Goal: Information Seeking & Learning: Learn about a topic

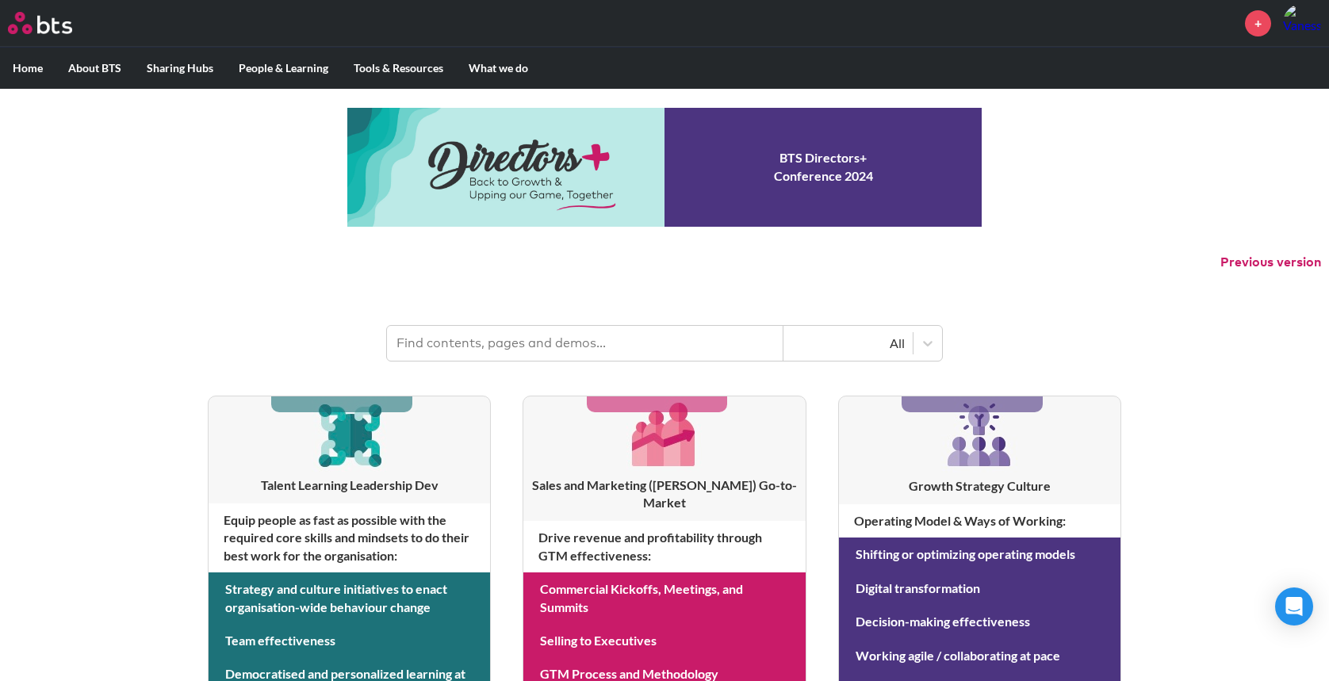
click at [506, 346] on input "text" at bounding box center [585, 343] width 396 height 35
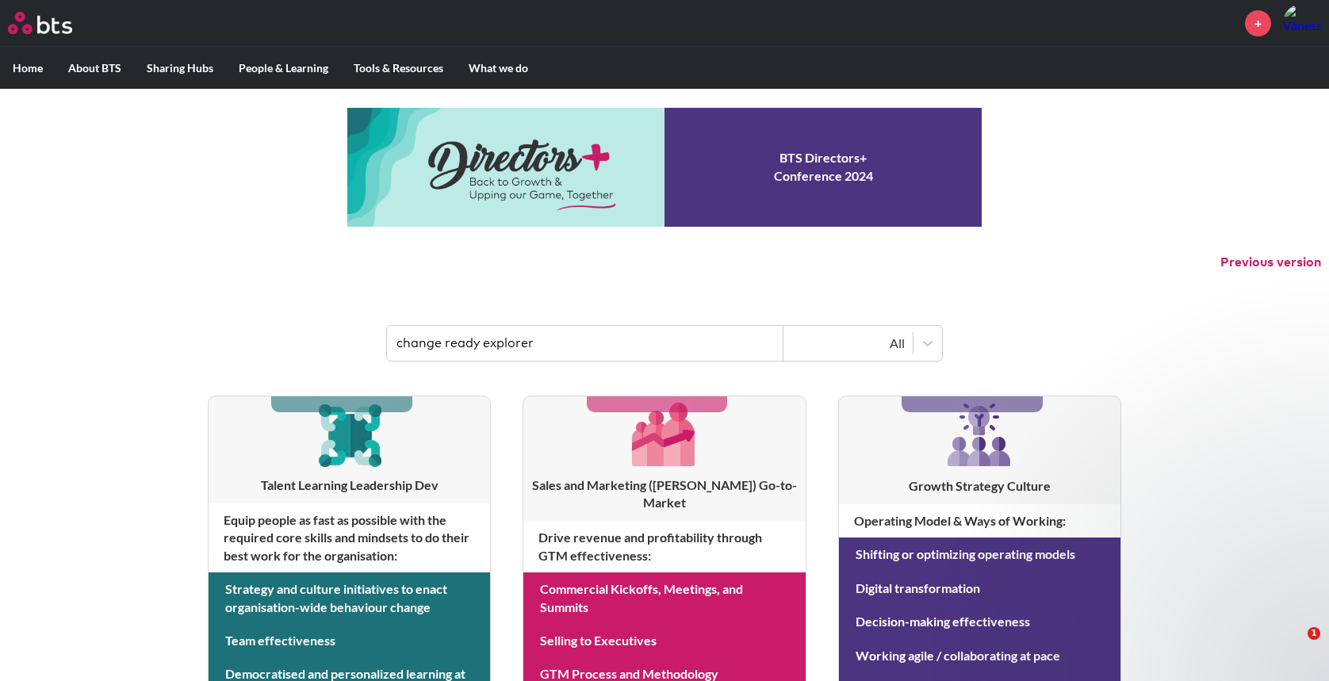
type input "change ready explorer"
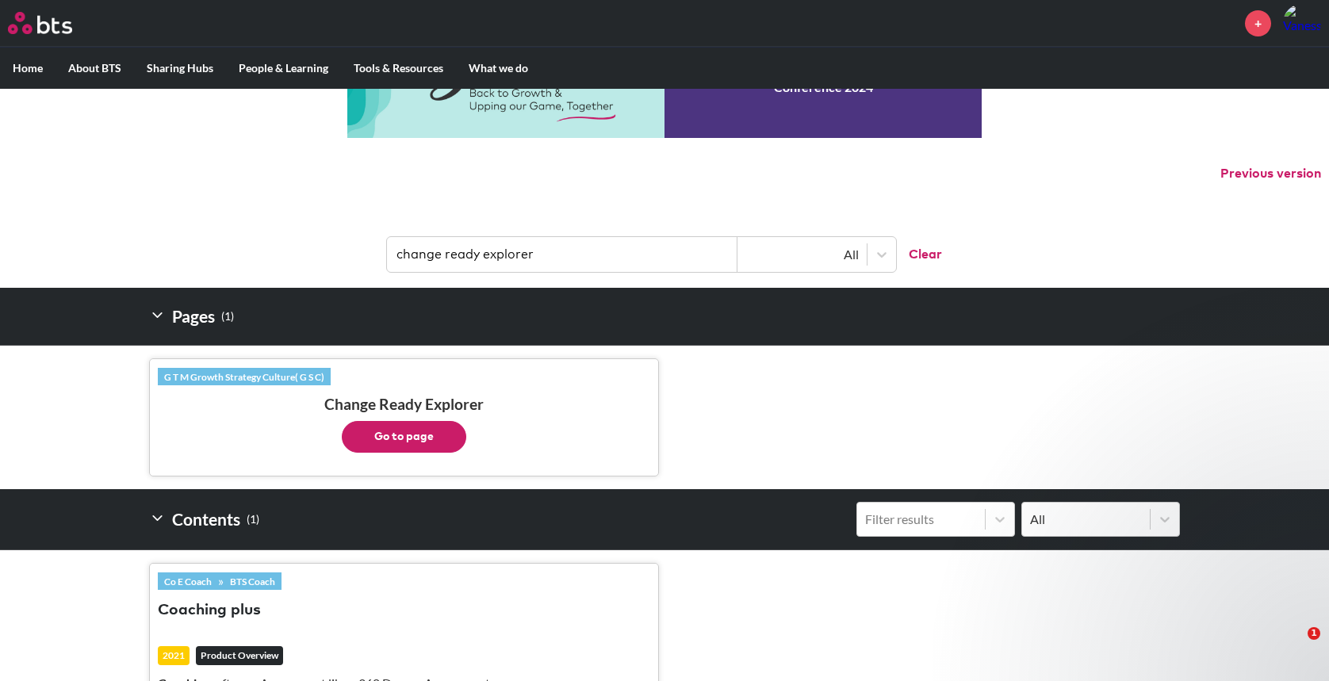
scroll to position [109, 0]
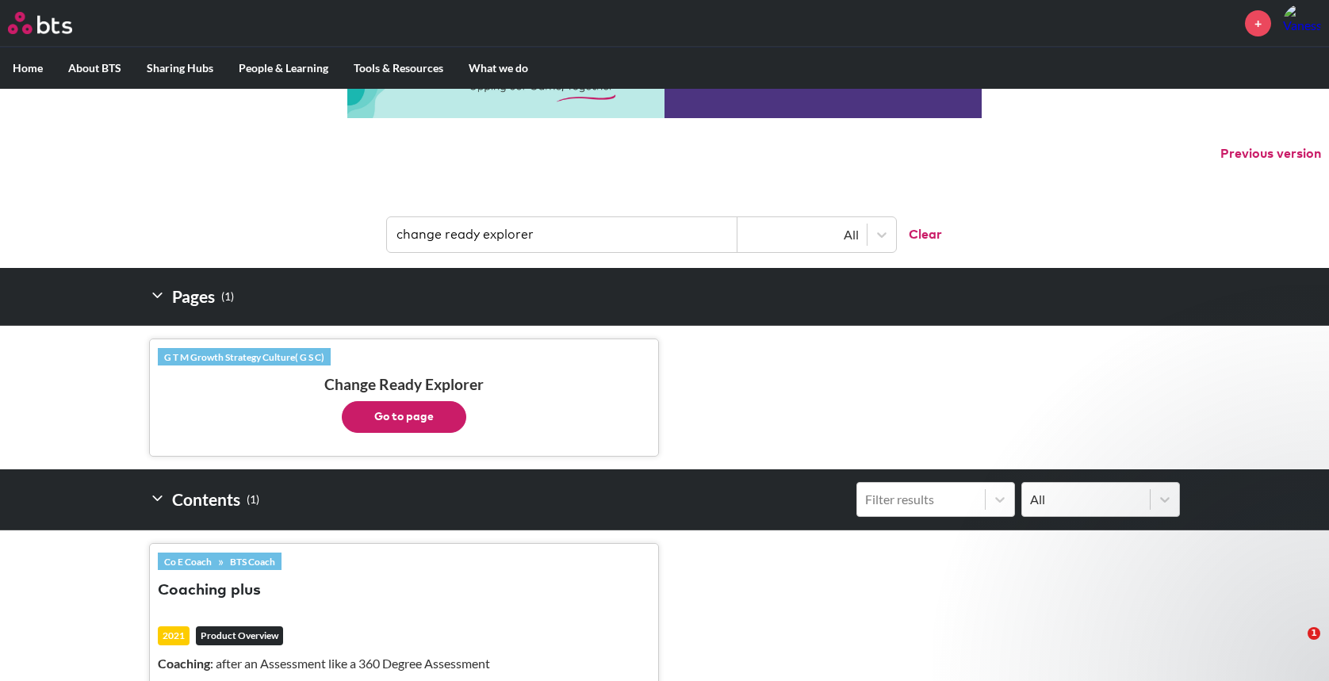
click at [383, 419] on button "Go to page" at bounding box center [404, 417] width 124 height 32
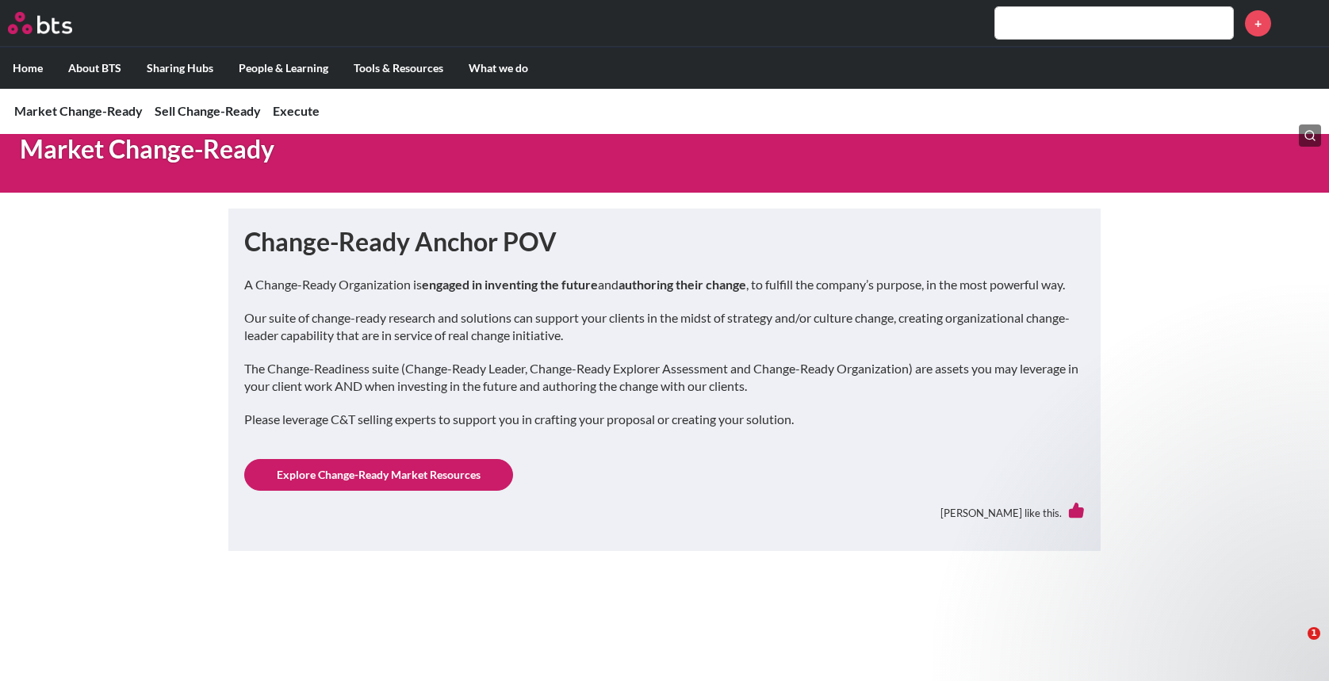
scroll to position [476, 0]
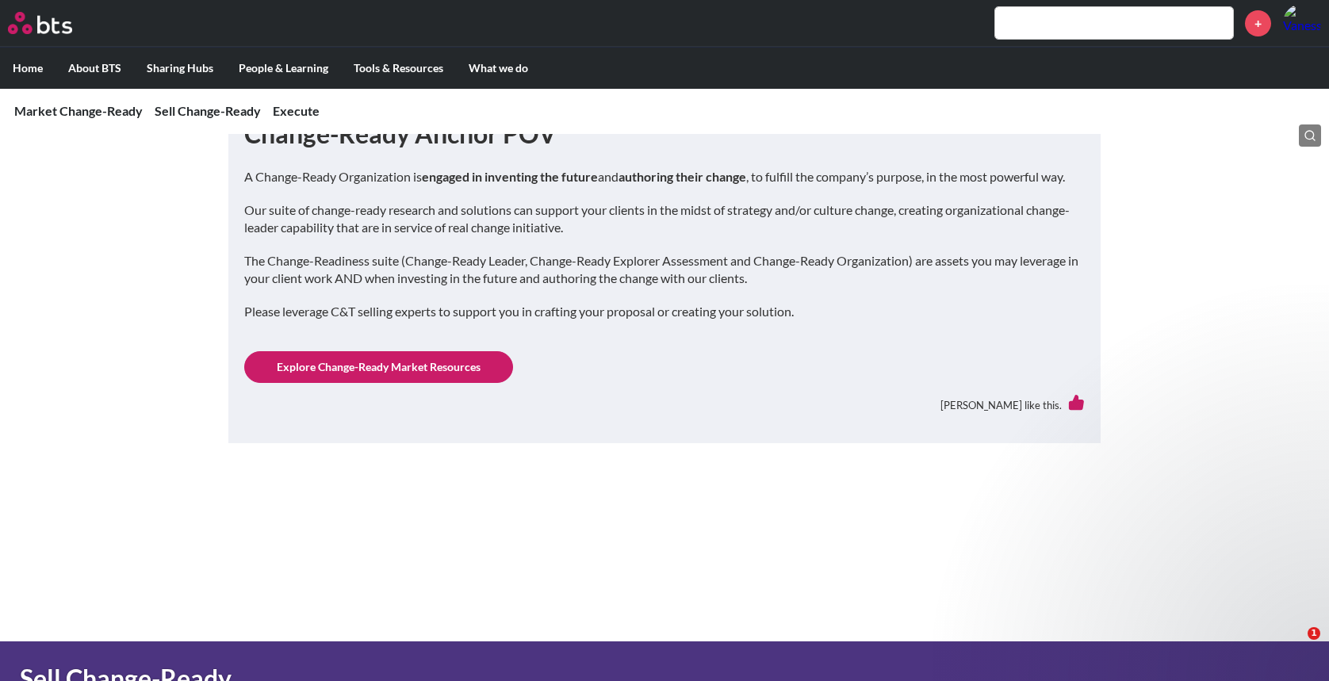
click at [445, 369] on link "Explore Change-Ready Market Resources" at bounding box center [378, 367] width 269 height 32
